Goal: Transaction & Acquisition: Download file/media

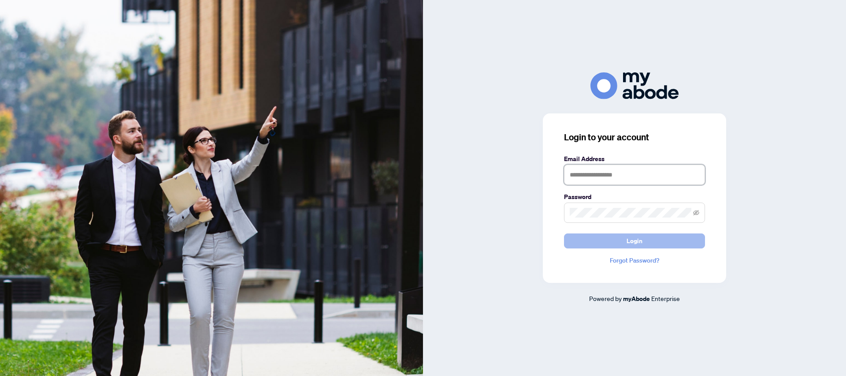
type input "**********"
click at [636, 244] on span "Login" at bounding box center [635, 241] width 16 height 14
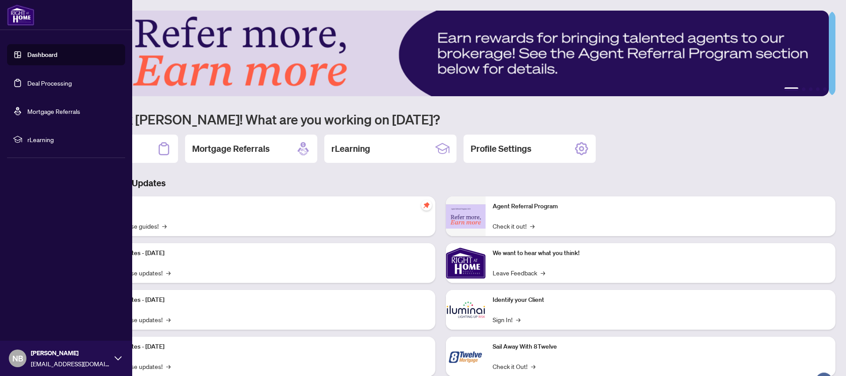
click at [41, 85] on link "Deal Processing" at bounding box center [49, 83] width 45 height 8
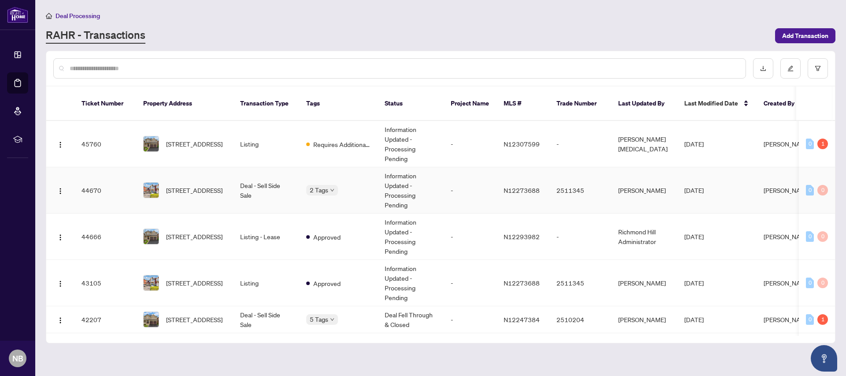
scroll to position [2, 0]
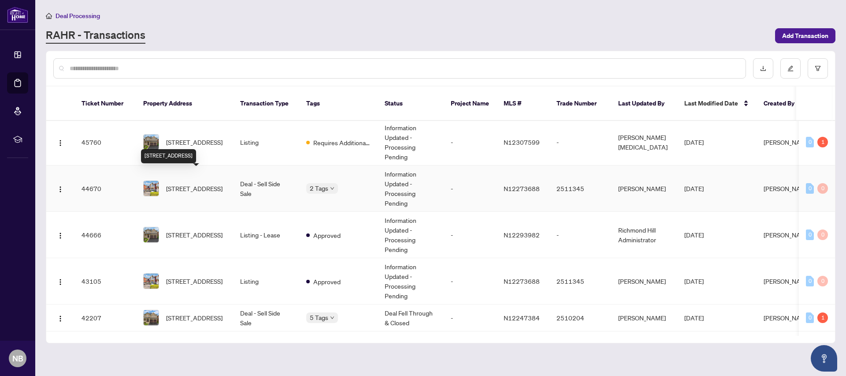
click at [215, 183] on span "[STREET_ADDRESS]" at bounding box center [194, 188] width 56 height 10
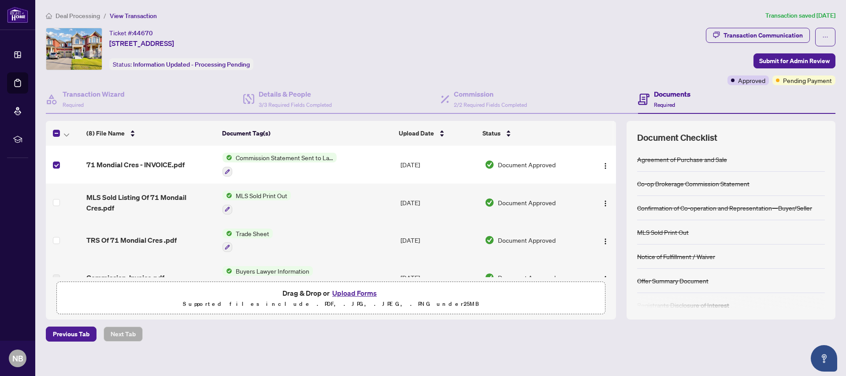
click at [245, 158] on span "Commission Statement Sent to Lawyer" at bounding box center [284, 158] width 104 height 10
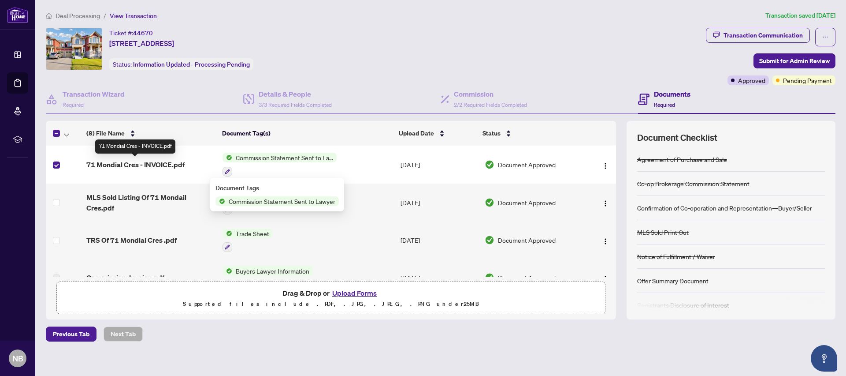
click at [161, 166] on span "71 Mondial Cres - INVOICE.pdf" at bounding box center [135, 164] width 98 height 11
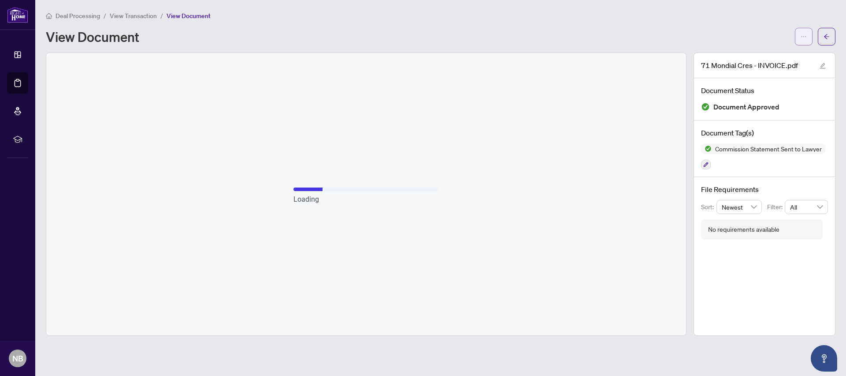
click at [807, 37] on button "button" at bounding box center [804, 37] width 18 height 18
click at [759, 57] on span "Download" at bounding box center [772, 56] width 67 height 10
